Goal: Transaction & Acquisition: Purchase product/service

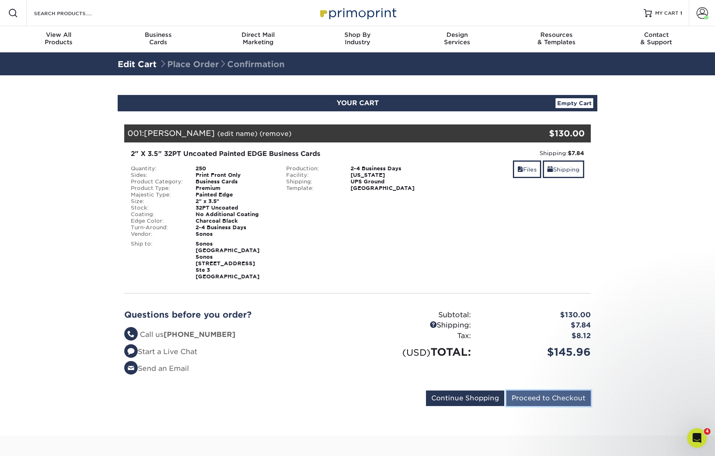
click at [526, 391] on input "Proceed to Checkout" at bounding box center [548, 399] width 84 height 16
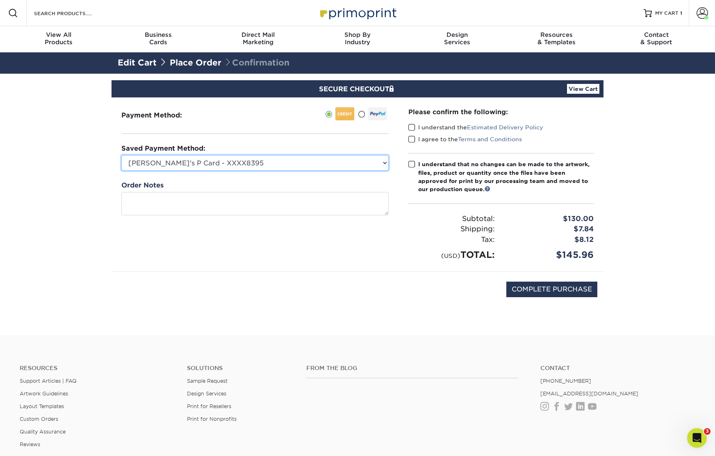
click at [372, 164] on select "Jake's P Card - XXXX8395 MasterCard - XXXX2183 MasterCard - XXXX9155 New Credit…" at bounding box center [254, 163] width 267 height 16
select select "71523"
click at [121, 155] on select "Jake's P Card - XXXX8395 MasterCard - XXXX2183 MasterCard - XXXX9155 New Credit…" at bounding box center [254, 163] width 267 height 16
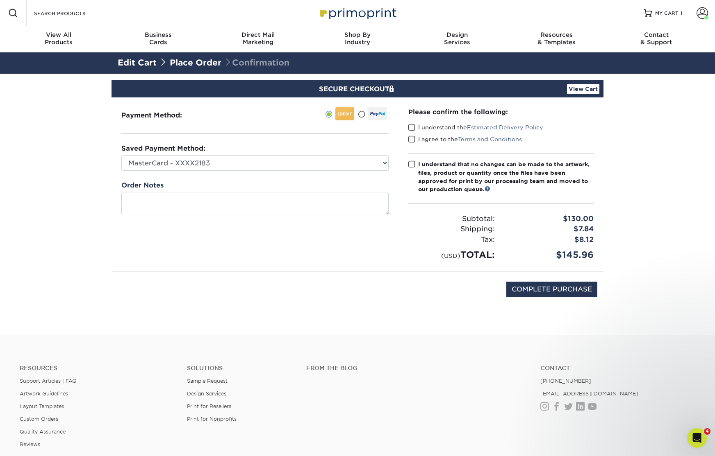
click at [411, 127] on span at bounding box center [411, 128] width 7 height 8
click at [0, 0] on input "I understand the Estimated Delivery Policy" at bounding box center [0, 0] width 0 height 0
click at [411, 137] on span at bounding box center [411, 140] width 7 height 8
click at [0, 0] on input "I agree to the Terms and Conditions" at bounding box center [0, 0] width 0 height 0
click at [412, 164] on span at bounding box center [411, 165] width 7 height 8
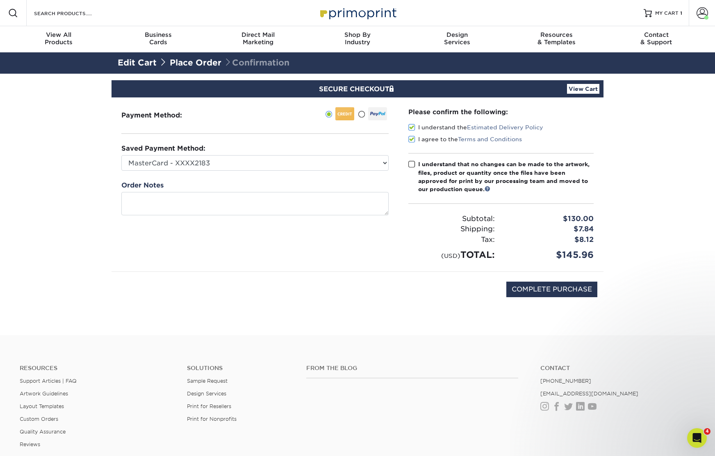
click at [0, 0] on input "I understand that no changes can be made to the artwork, files, product or quan…" at bounding box center [0, 0] width 0 height 0
click at [563, 288] on input "COMPLETE PURCHASE" at bounding box center [551, 290] width 91 height 16
type input "PROCESSING, PLEASE WAIT..."
